Goal: Information Seeking & Learning: Learn about a topic

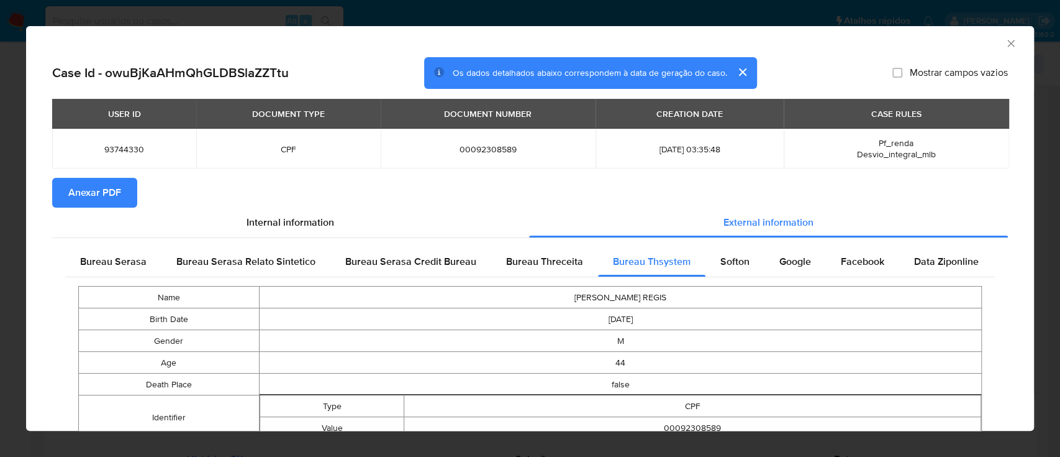
click at [1005, 41] on icon "Fechar a janela" at bounding box center [1011, 43] width 12 height 12
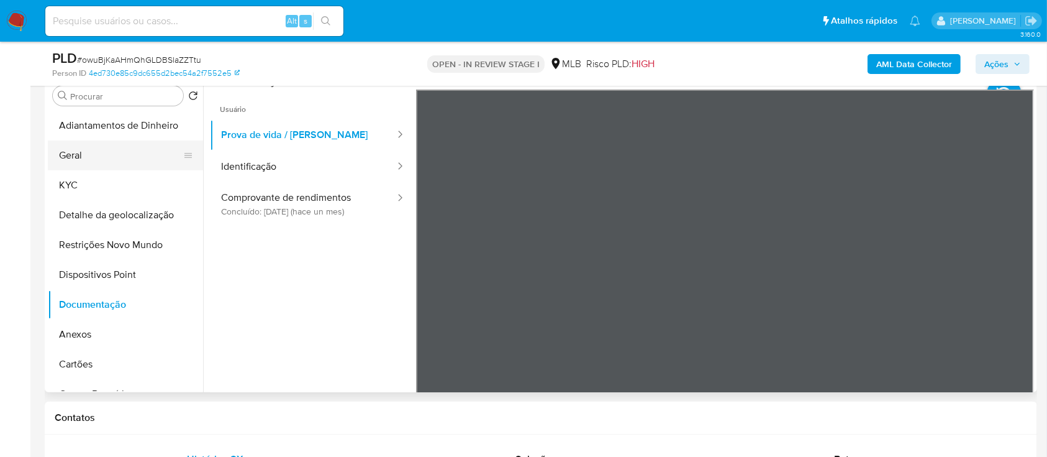
drag, startPoint x: 83, startPoint y: 150, endPoint x: 104, endPoint y: 157, distance: 22.8
click at [83, 150] on button "Geral" at bounding box center [120, 155] width 145 height 30
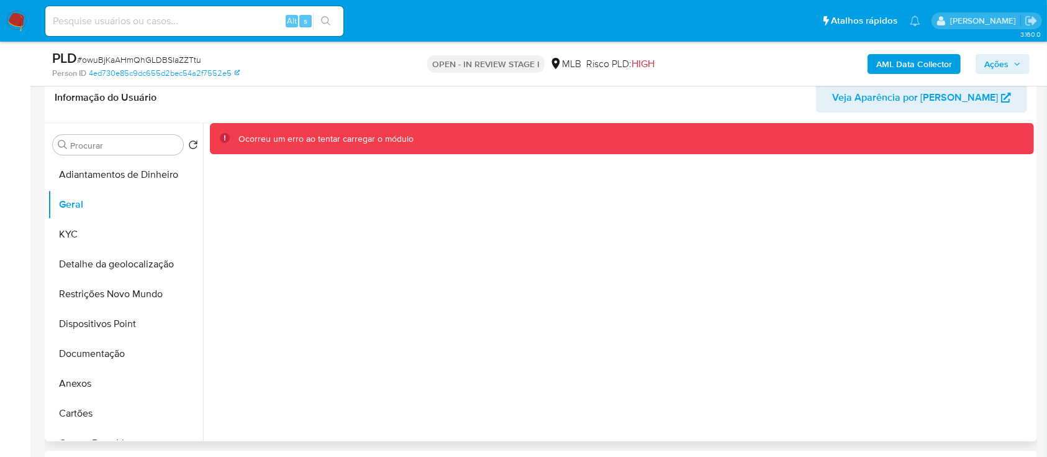
scroll to position [165, 0]
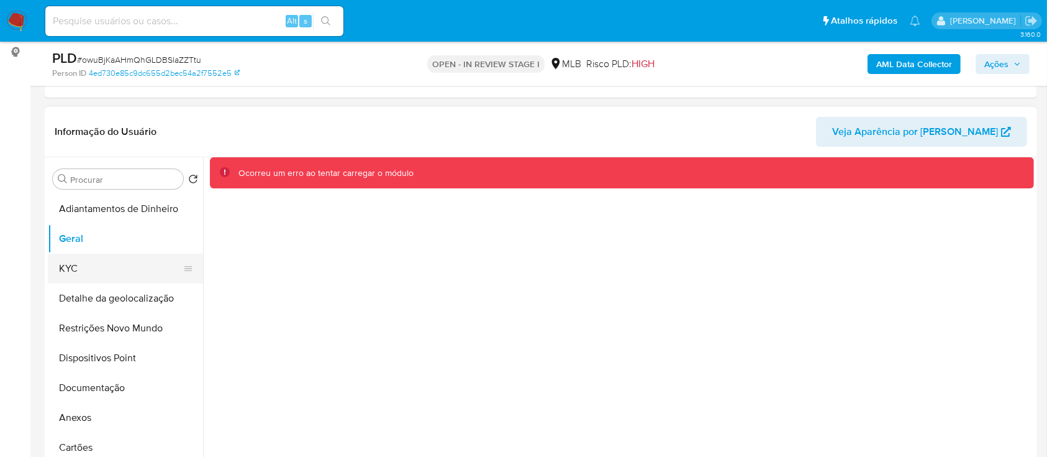
click at [70, 264] on button "KYC" at bounding box center [120, 268] width 145 height 30
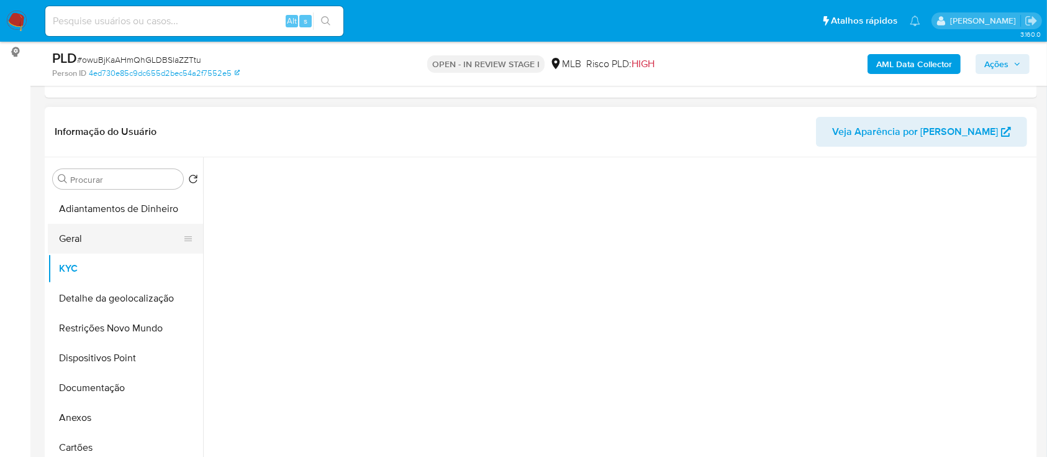
click at [72, 241] on button "Geral" at bounding box center [120, 239] width 145 height 30
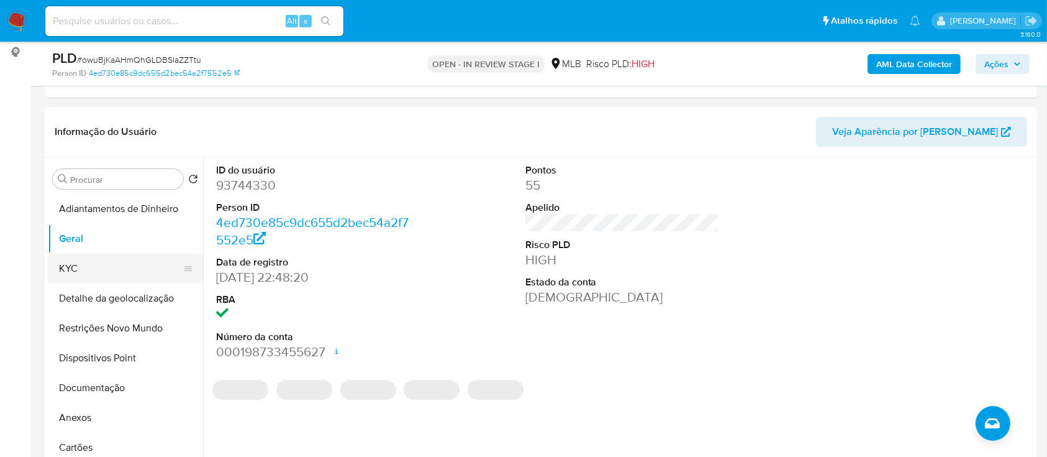
drag, startPoint x: 62, startPoint y: 266, endPoint x: 166, endPoint y: 255, distance: 105.6
click at [61, 265] on button "KYC" at bounding box center [120, 268] width 145 height 30
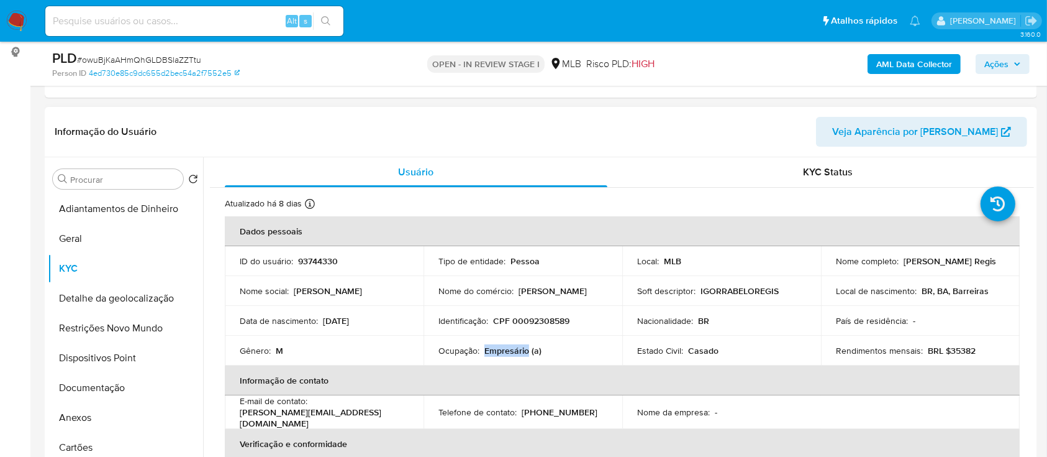
drag, startPoint x: 527, startPoint y: 350, endPoint x: 488, endPoint y: 350, distance: 38.5
click at [485, 350] on p "Empresário (a)" at bounding box center [513, 350] width 57 height 11
copy p "Empresário"
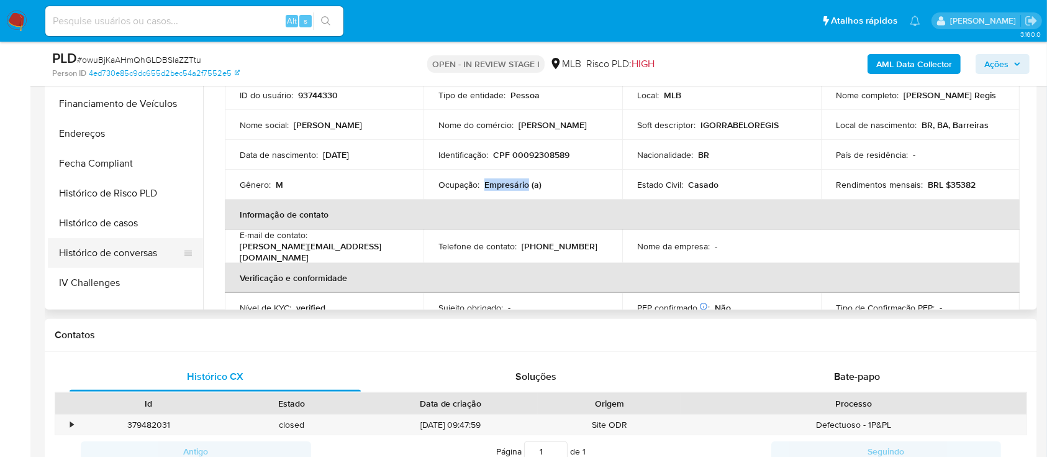
scroll to position [331, 0]
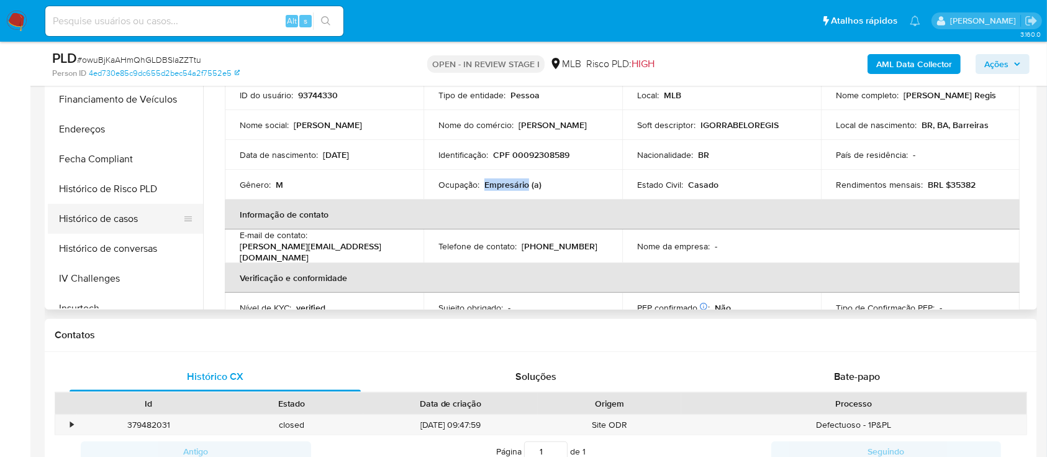
click at [122, 219] on button "Histórico de casos" at bounding box center [120, 219] width 145 height 30
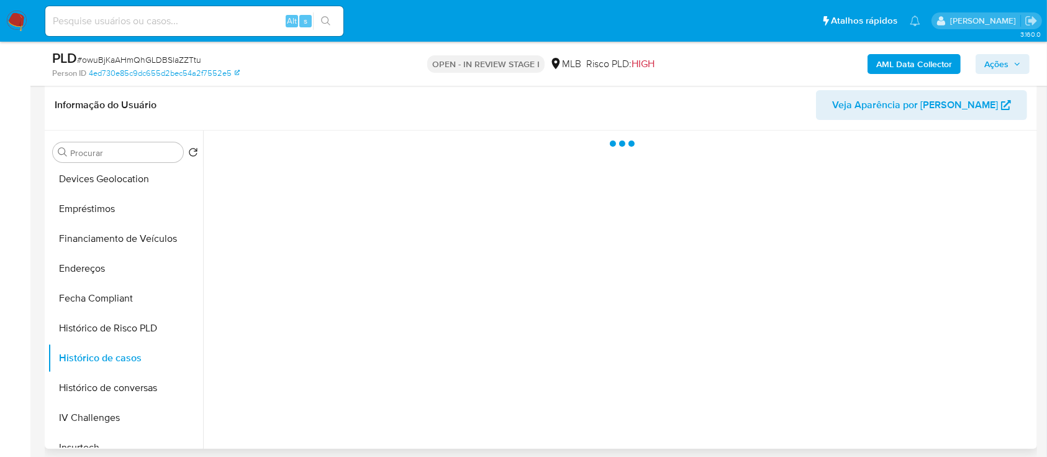
scroll to position [165, 0]
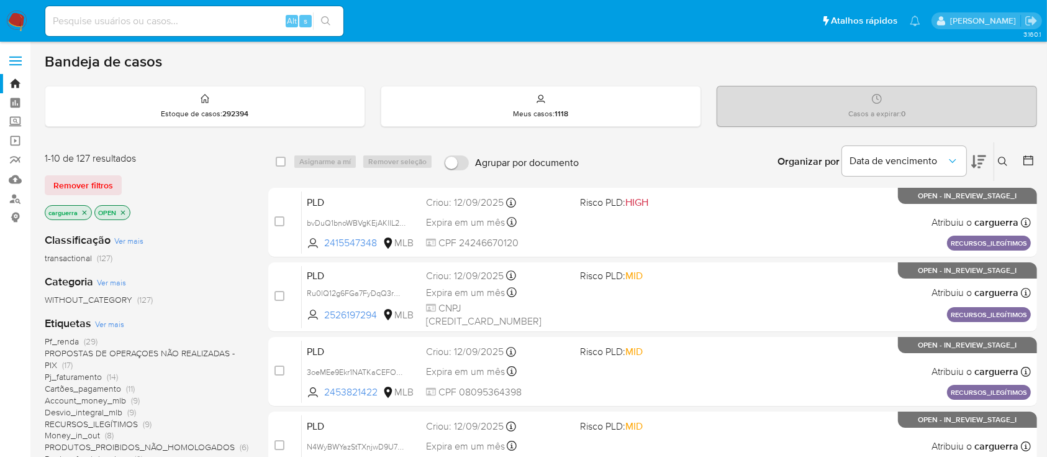
scroll to position [83, 0]
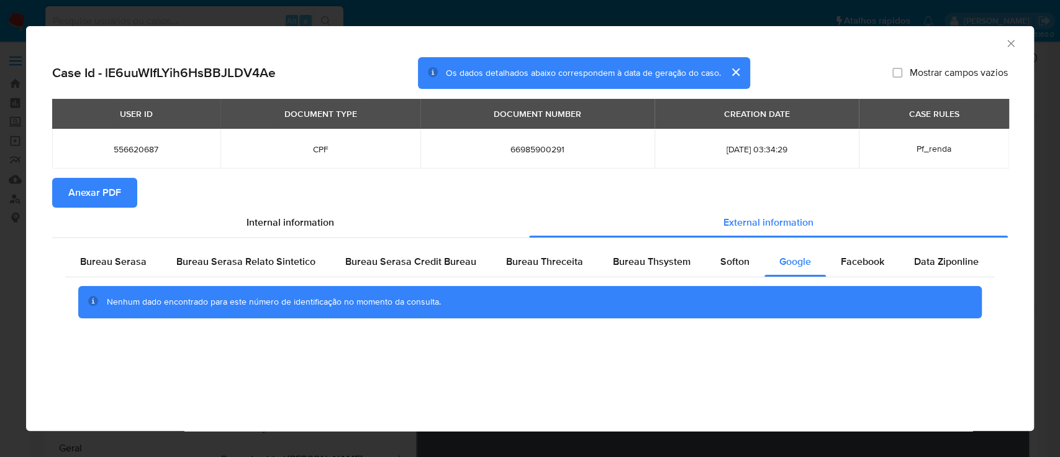
click at [1006, 38] on icon "Fechar a janela" at bounding box center [1011, 43] width 12 height 12
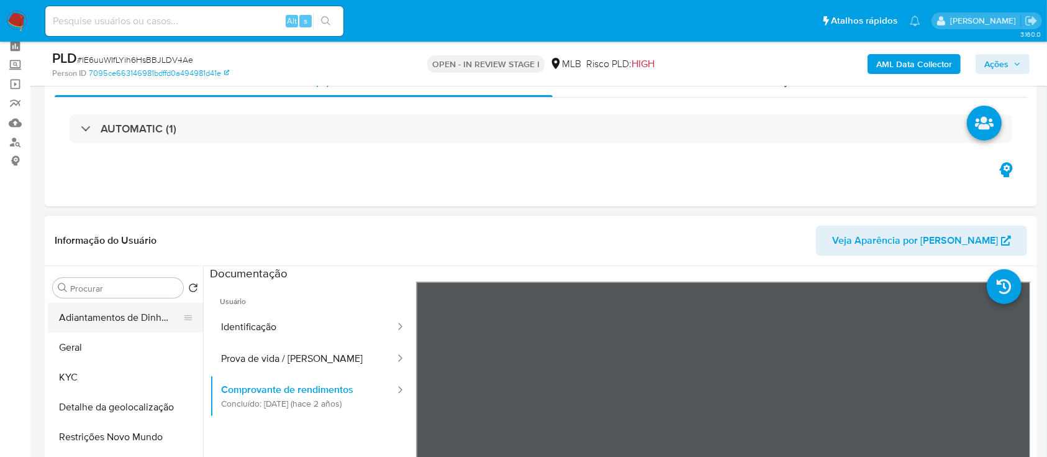
scroll to position [83, 0]
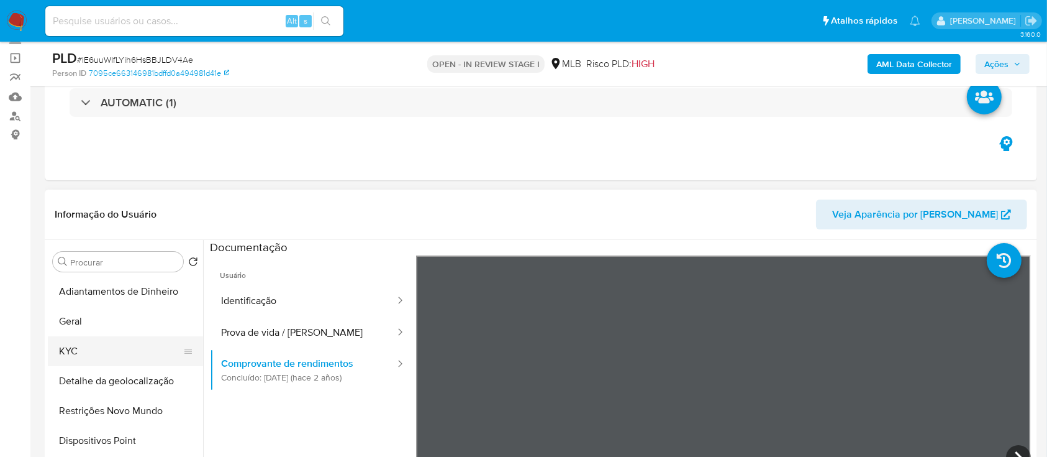
click at [80, 350] on button "KYC" at bounding box center [120, 351] width 145 height 30
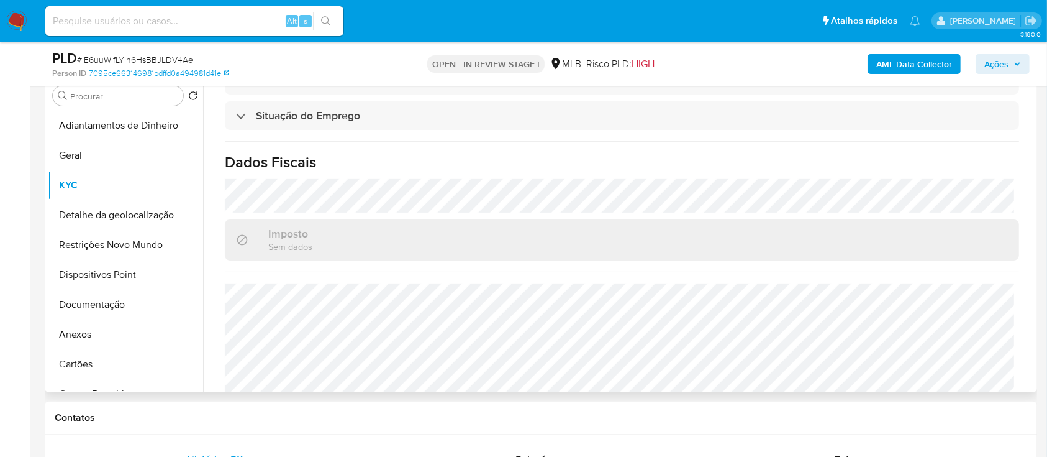
scroll to position [528, 0]
